Goal: Information Seeking & Learning: Learn about a topic

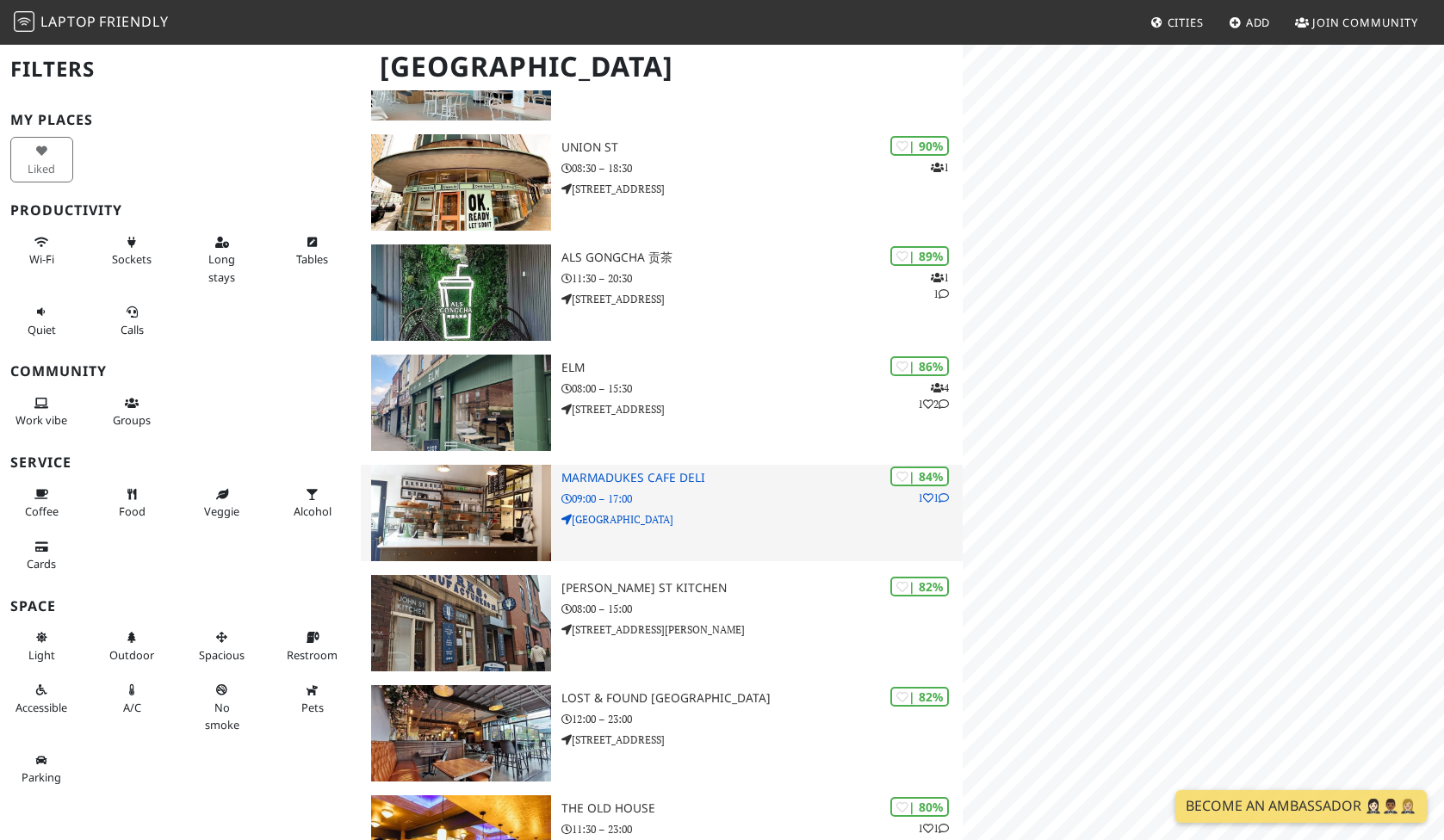
scroll to position [476, 0]
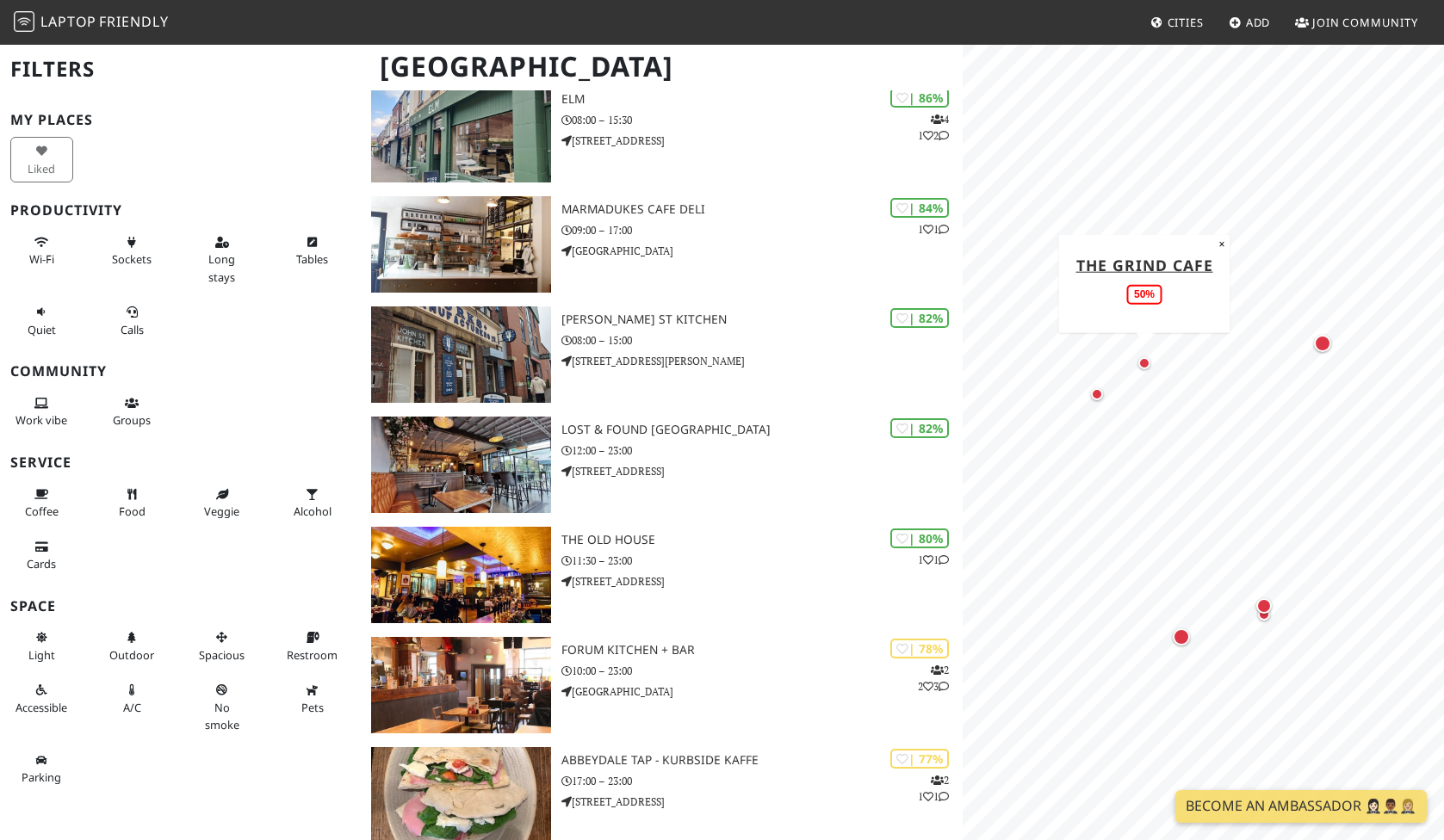
click at [1148, 365] on div "Map marker" at bounding box center [1144, 363] width 12 height 12
click at [1184, 640] on div "Map marker" at bounding box center [1181, 637] width 17 height 17
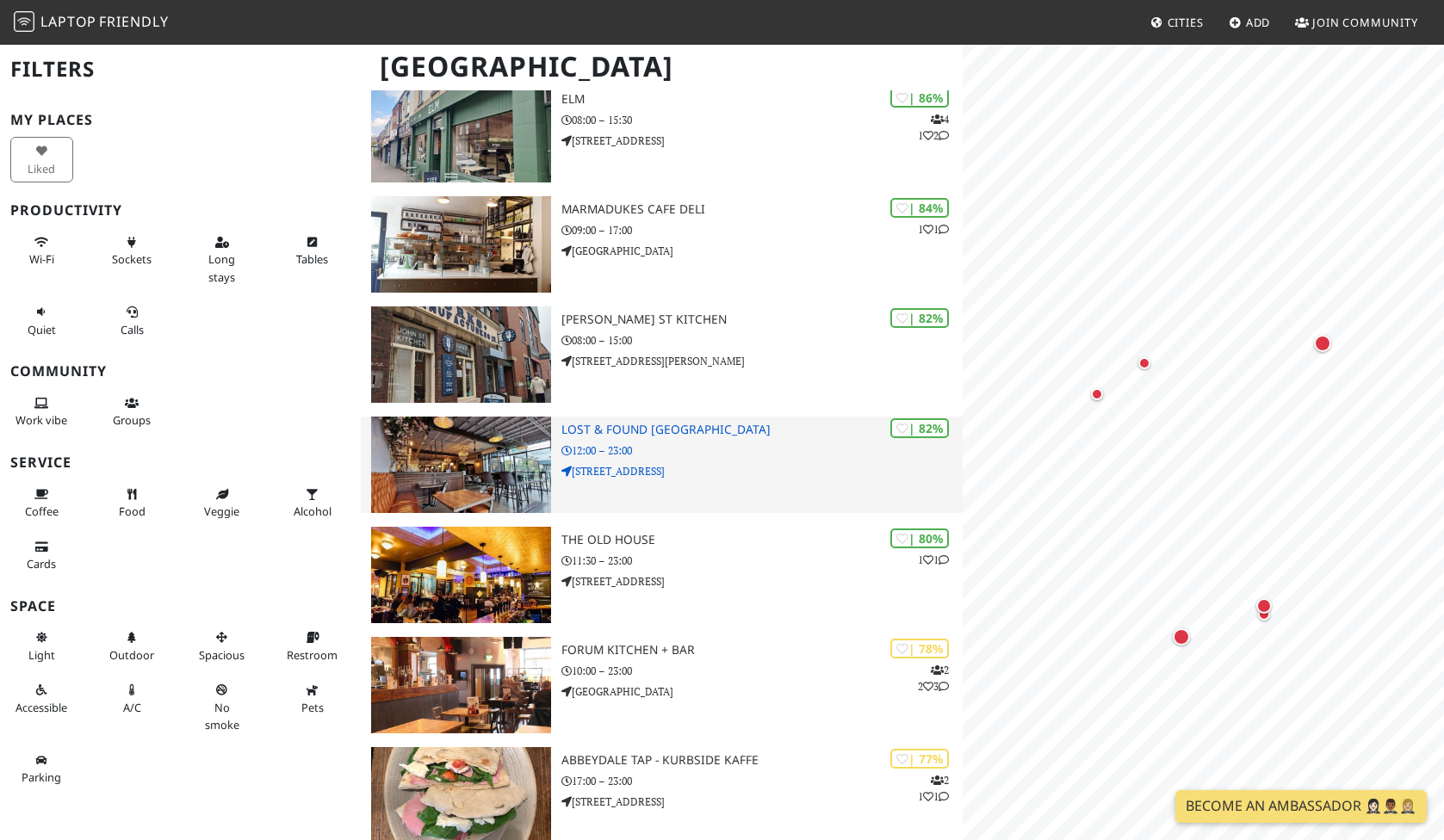
scroll to position [0, 0]
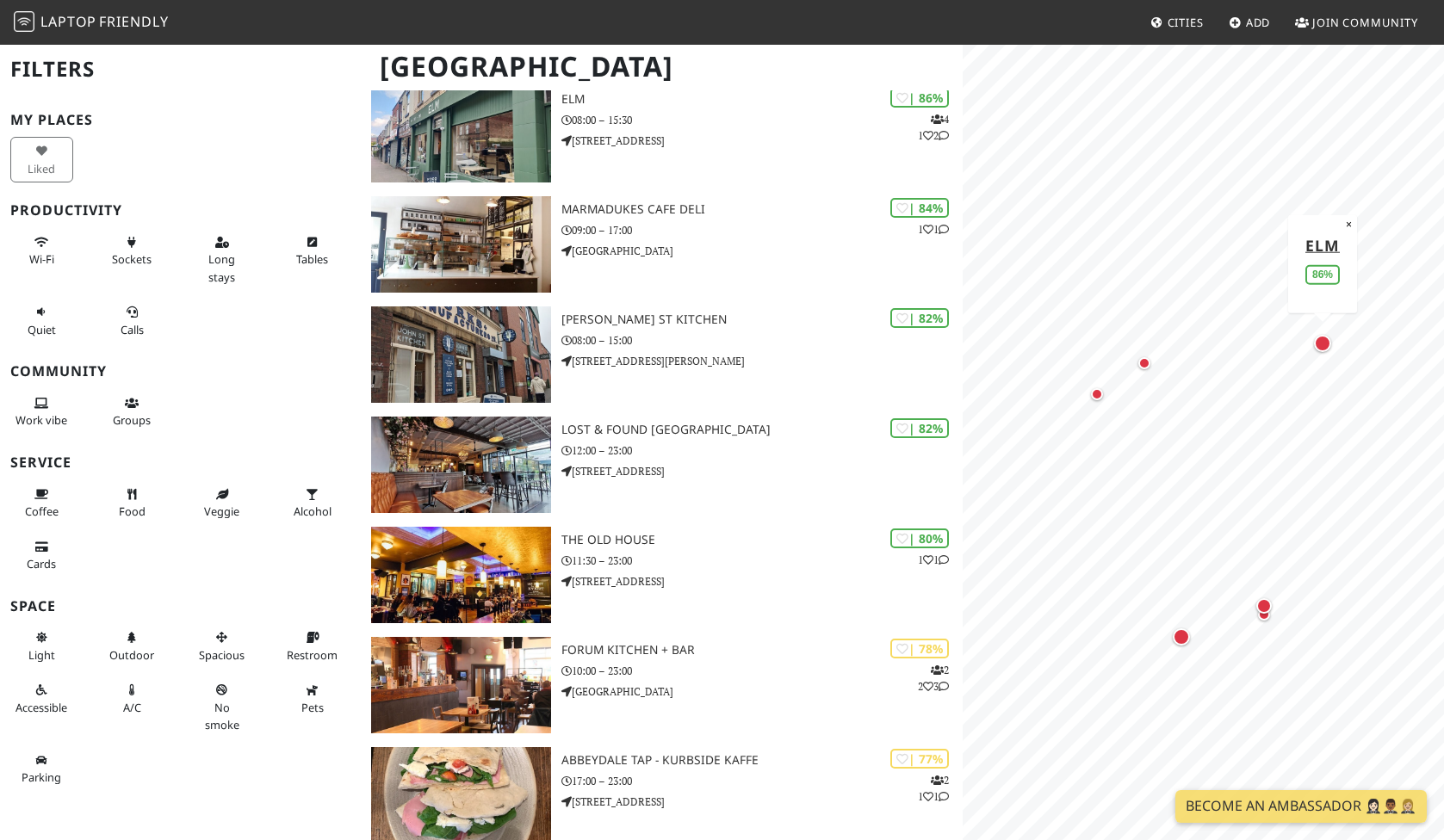
click at [1325, 347] on div "Map marker" at bounding box center [1322, 343] width 17 height 17
click at [1187, 629] on div "Map marker" at bounding box center [1181, 637] width 24 height 24
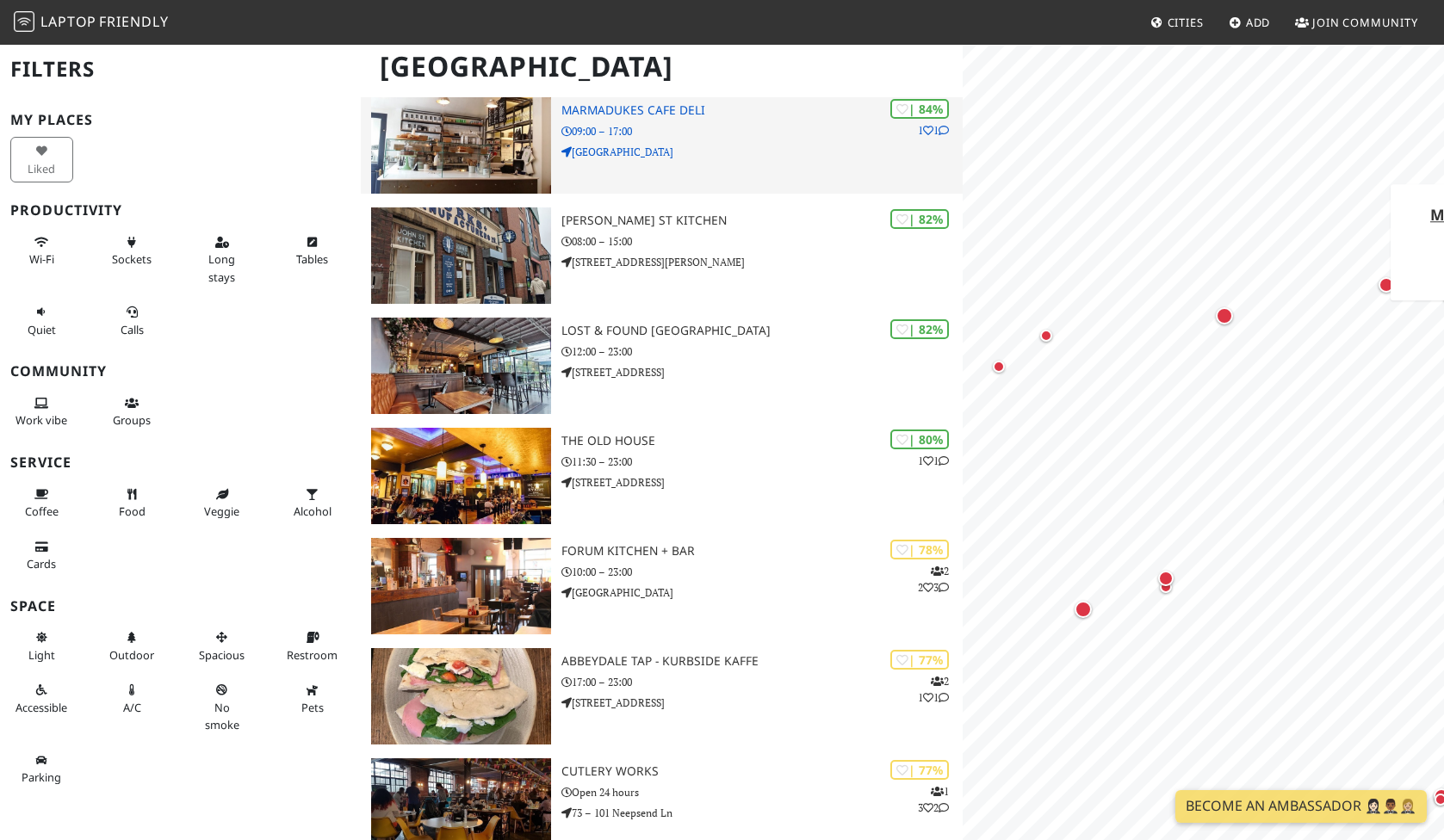
scroll to position [696, 0]
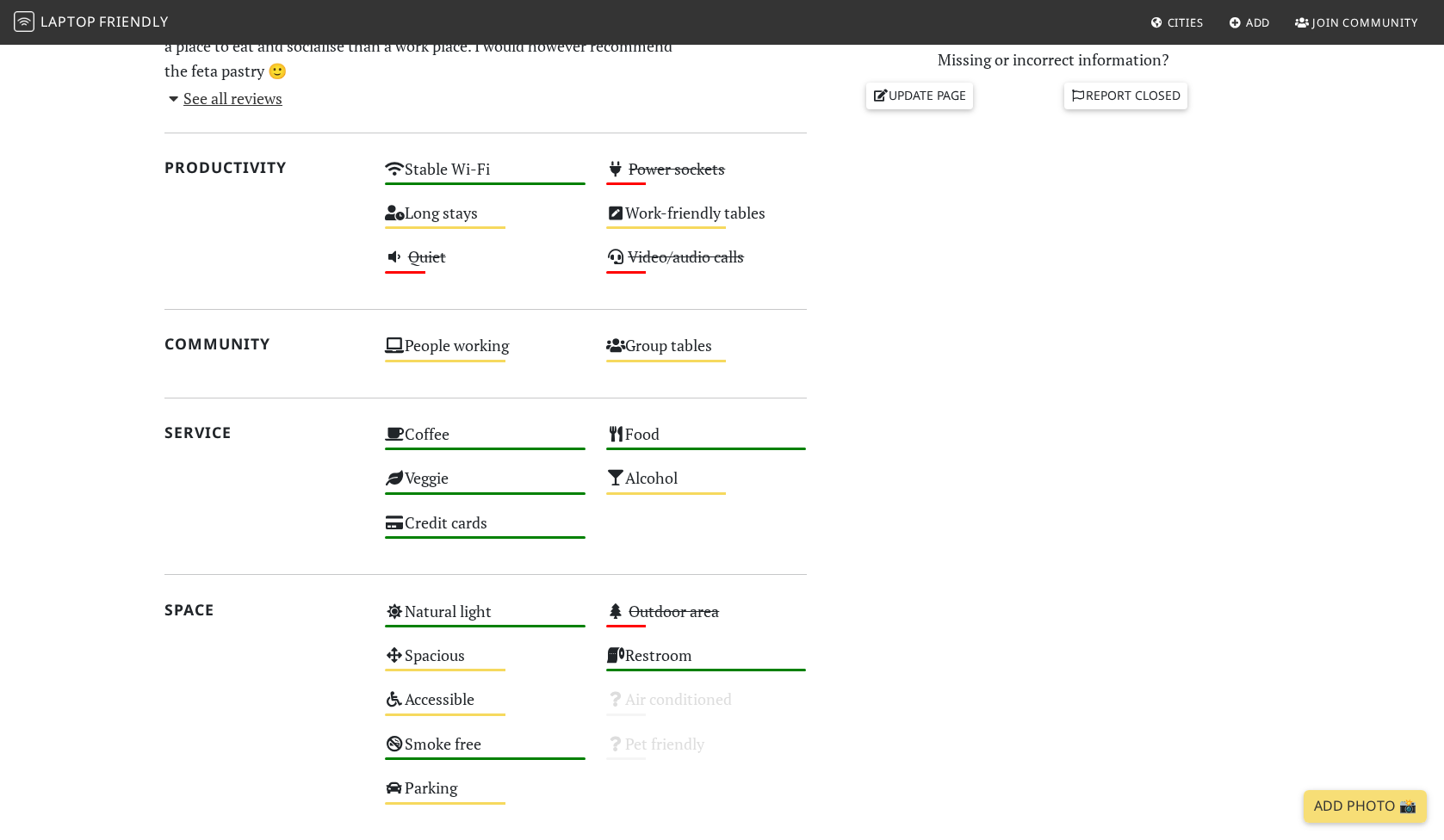
scroll to position [897, 0]
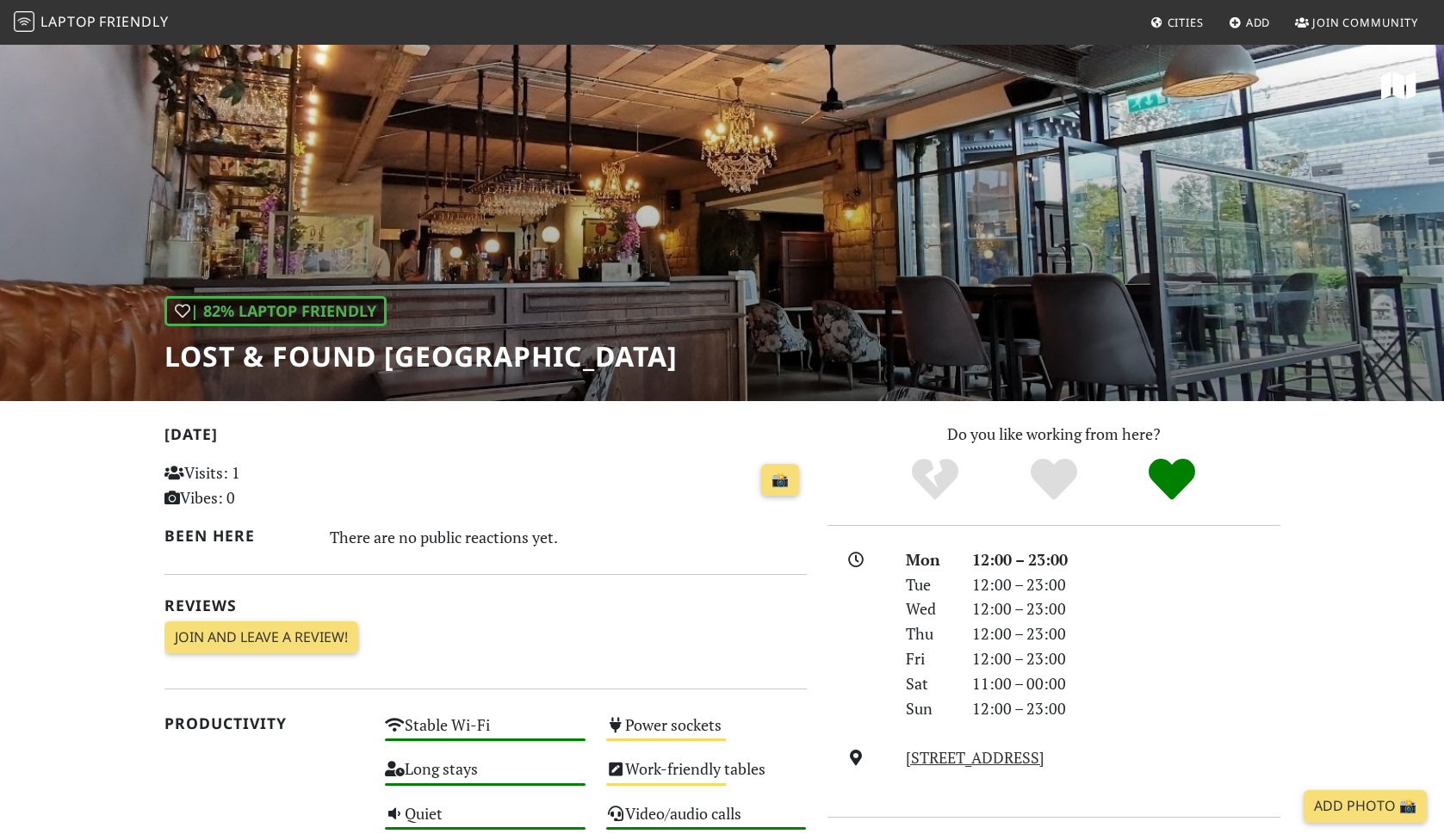
scroll to position [-1, 0]
